Goal: Check status: Check status

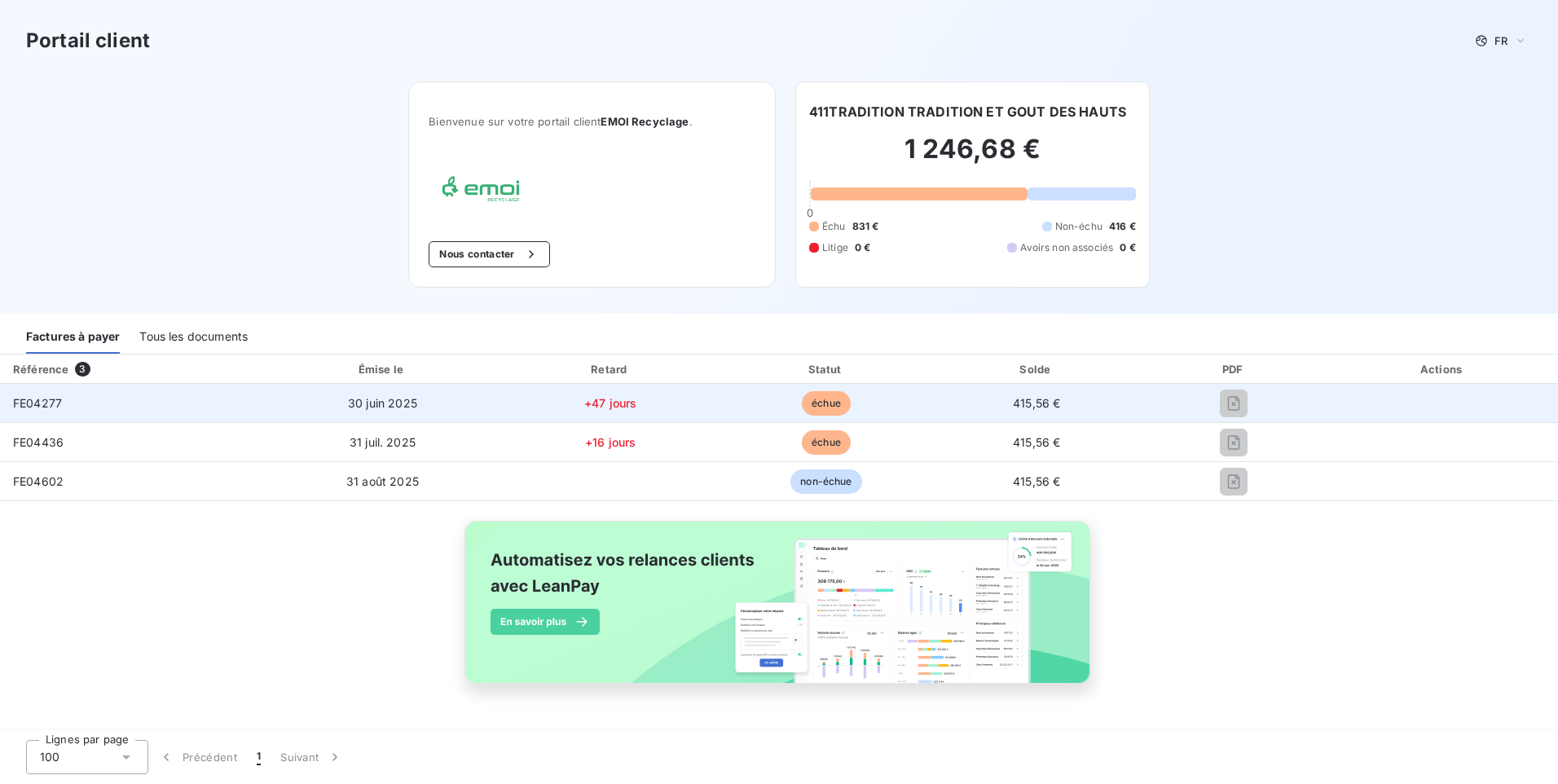
click at [370, 406] on span "30 juin 2025" at bounding box center [383, 402] width 69 height 14
click at [397, 405] on span "30 juin 2025" at bounding box center [383, 402] width 69 height 14
click at [365, 405] on span "30 juin 2025" at bounding box center [383, 402] width 69 height 14
click at [365, 406] on span "30 juin 2025" at bounding box center [383, 402] width 69 height 14
click at [37, 406] on span "FE04277" at bounding box center [37, 402] width 49 height 14
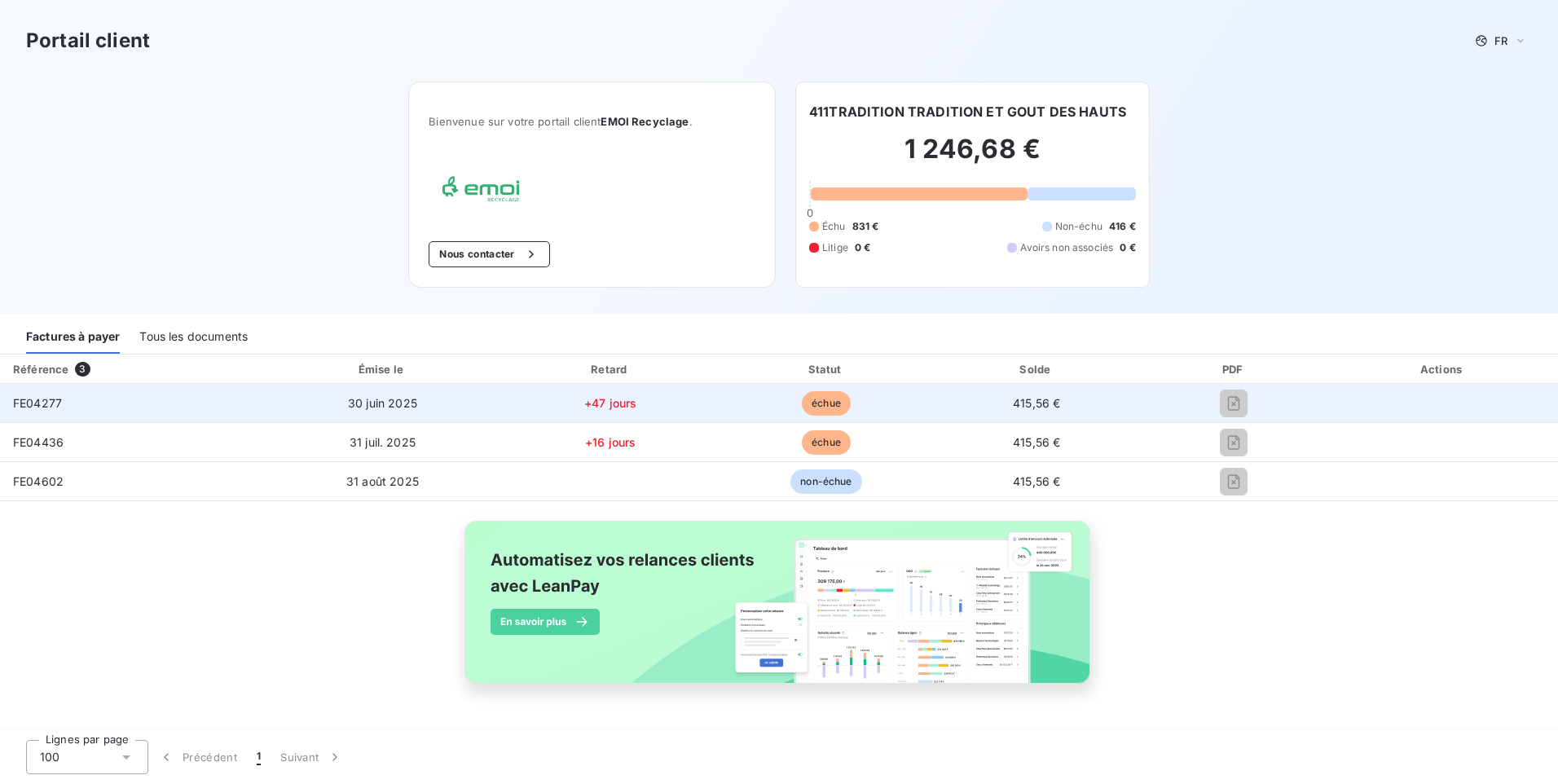
click at [27, 408] on span "FE04277" at bounding box center [37, 402] width 49 height 14
